Goal: Task Accomplishment & Management: Use online tool/utility

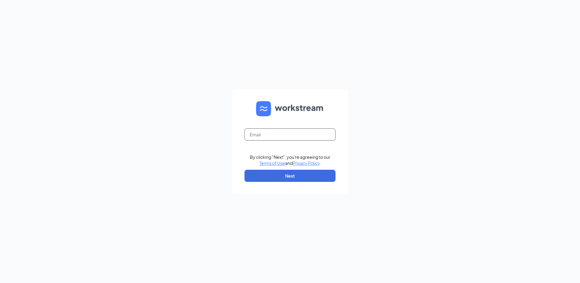
drag, startPoint x: 271, startPoint y: 126, endPoint x: 273, endPoint y: 130, distance: 4.3
click at [271, 127] on form "By clicking "Next", you're agreeing to our Terms of Use and Privacy Policy . Ne…" at bounding box center [289, 141] width 115 height 105
click at [274, 132] on input "text" at bounding box center [289, 134] width 91 height 12
type input "kspruill@petsuitesofamerica.com"
click at [277, 179] on button "Next" at bounding box center [289, 175] width 91 height 12
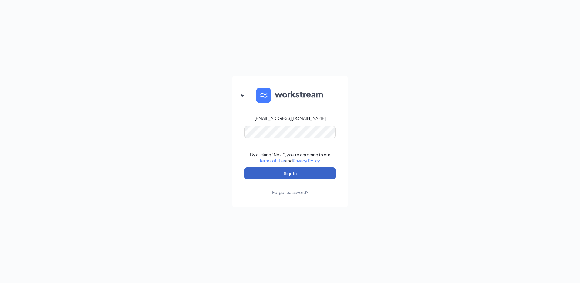
click at [286, 175] on button "Sign In" at bounding box center [289, 173] width 91 height 12
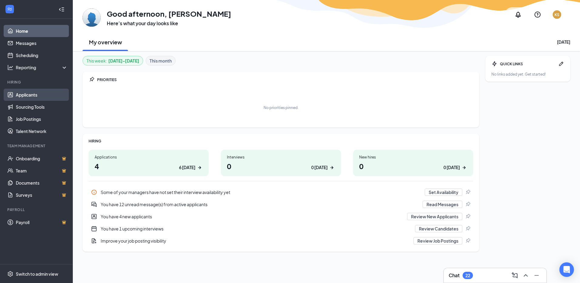
click at [38, 99] on link "Applicants" at bounding box center [42, 95] width 52 height 12
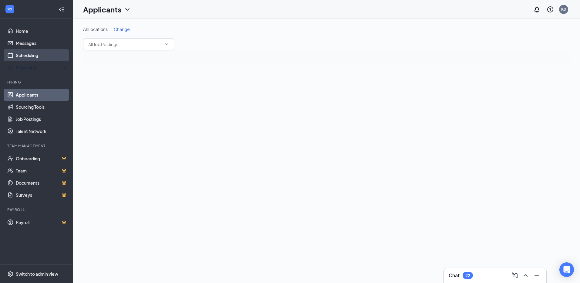
click at [35, 56] on link "Scheduling" at bounding box center [42, 55] width 52 height 12
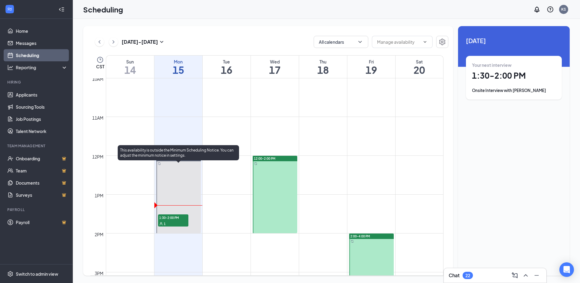
scroll to position [389, 0]
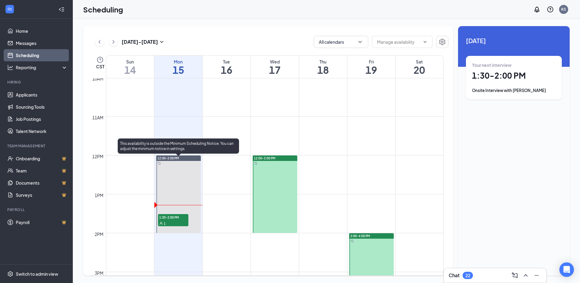
click at [166, 218] on span "1:30-2:00 PM" at bounding box center [173, 217] width 30 height 6
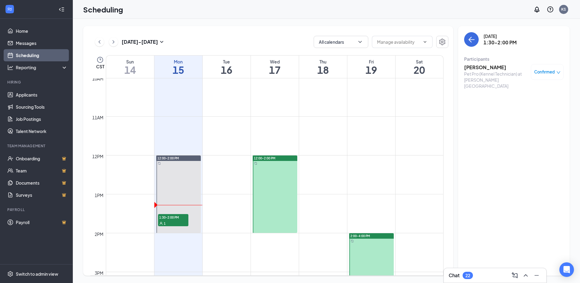
click at [486, 67] on h3 "[PERSON_NAME]" at bounding box center [496, 67] width 64 height 7
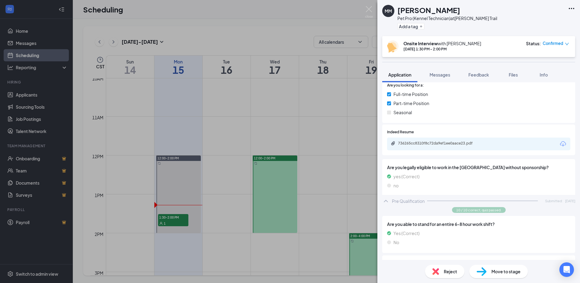
scroll to position [152, 0]
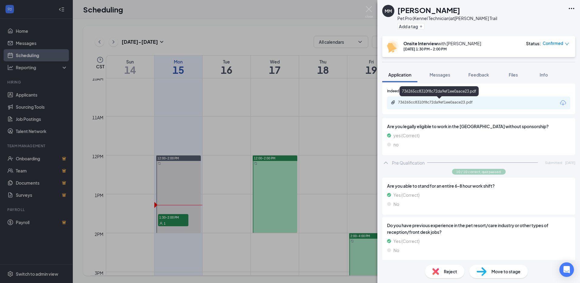
click at [447, 103] on div "736265cc8310f8c72da9ef1ee0aace23.pdf" at bounding box center [440, 102] width 85 height 5
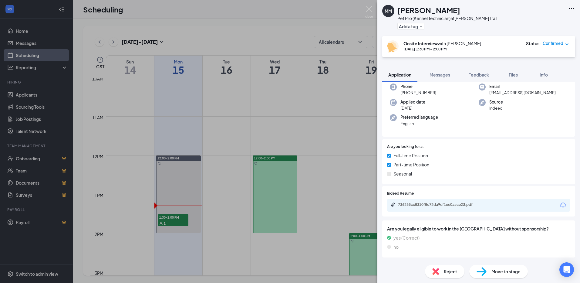
scroll to position [0, 0]
